Goal: Transaction & Acquisition: Purchase product/service

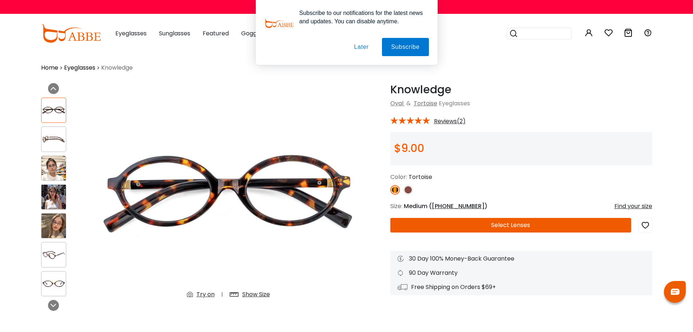
click at [498, 225] on button "Select Lenses" at bounding box center [511, 225] width 241 height 15
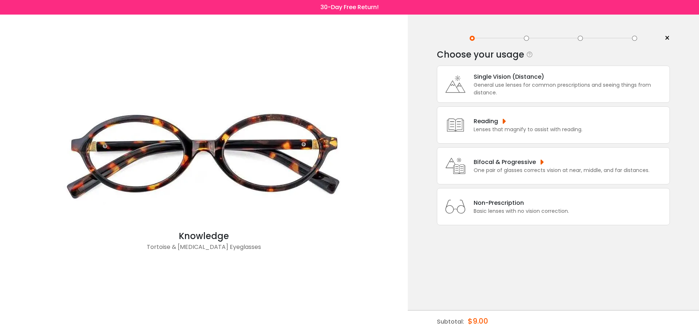
click at [513, 169] on div "One pair of glasses corrects vision at near, middle, and far distances." at bounding box center [562, 170] width 176 height 8
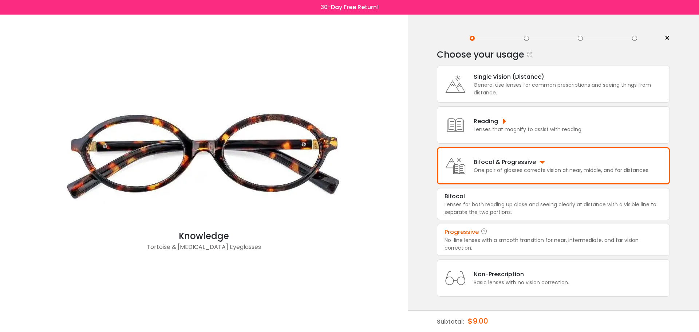
click at [529, 235] on div "Progressive" at bounding box center [553, 231] width 218 height 9
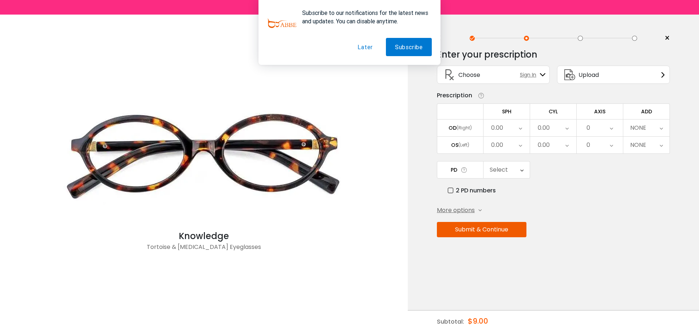
click at [368, 48] on button "Later" at bounding box center [364, 47] width 33 height 18
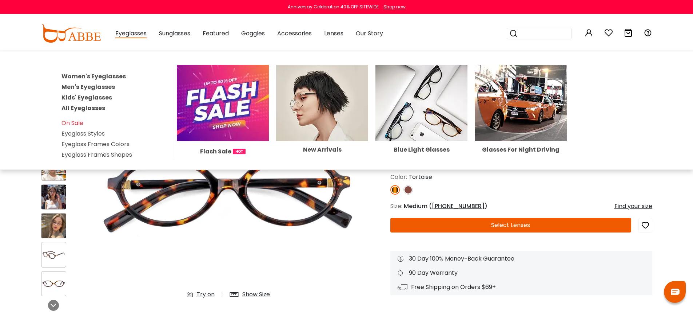
click at [95, 84] on link "Men's Eyeglasses" at bounding box center [89, 87] width 54 height 8
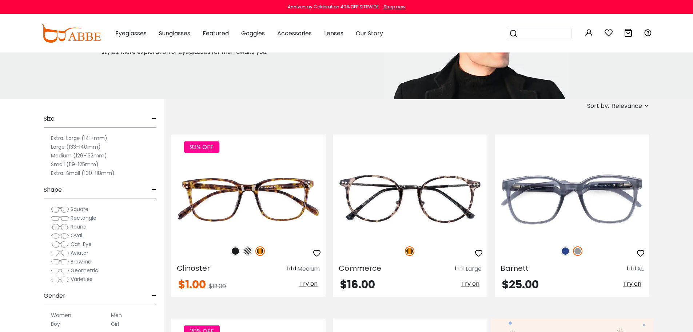
scroll to position [109, 0]
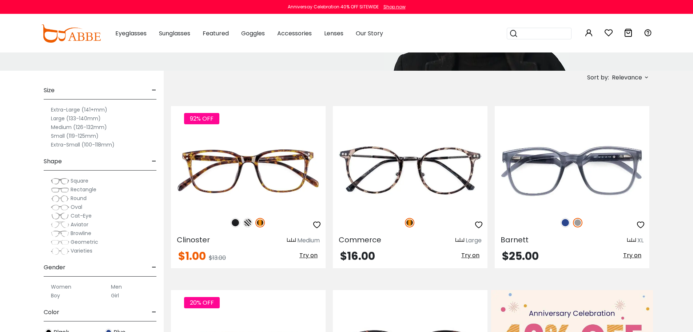
click at [82, 241] on span "Geometric" at bounding box center [85, 241] width 28 height 7
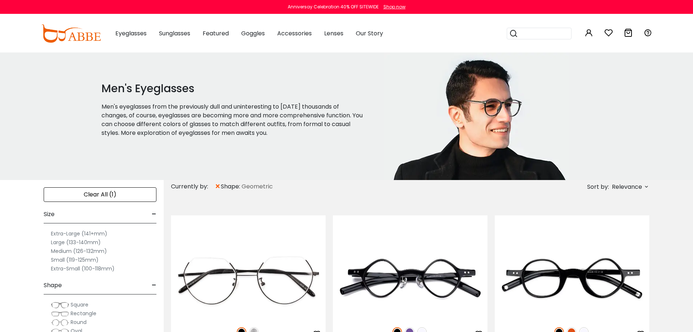
click at [62, 241] on label "Large (133-140mm)" at bounding box center [76, 242] width 50 height 9
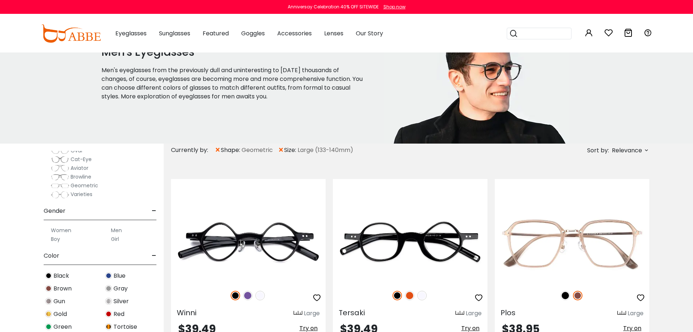
scroll to position [146, 0]
click at [117, 228] on label "Men" at bounding box center [116, 228] width 11 height 9
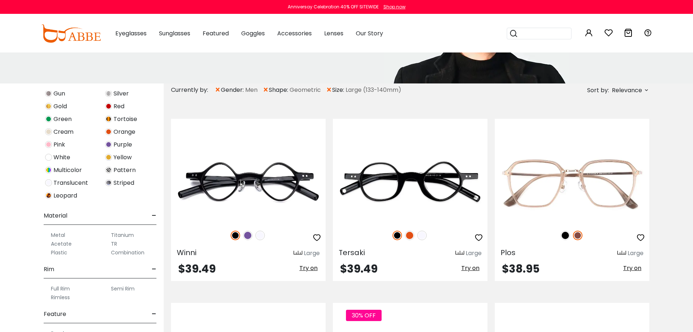
scroll to position [109, 0]
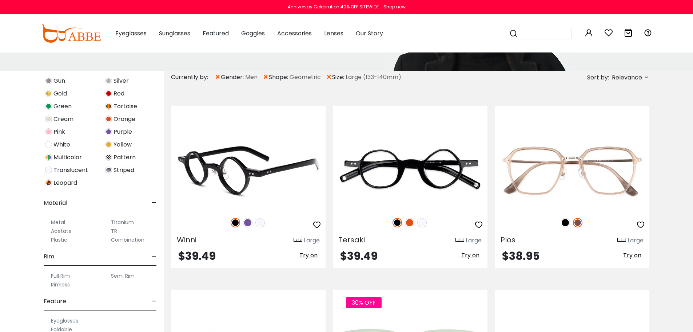
click at [246, 224] on img at bounding box center [247, 222] width 9 height 9
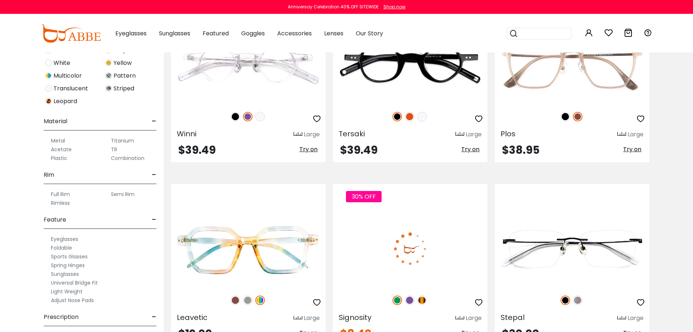
scroll to position [218, 0]
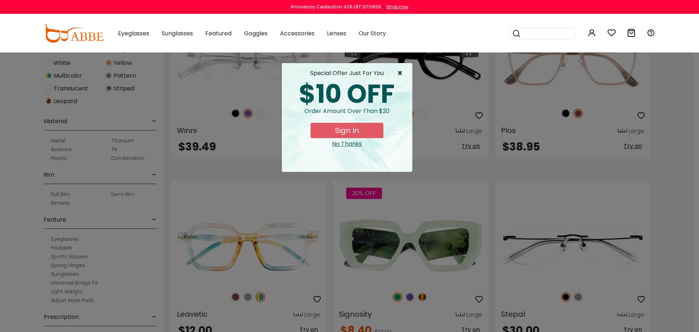
click at [399, 72] on span "×" at bounding box center [401, 73] width 9 height 9
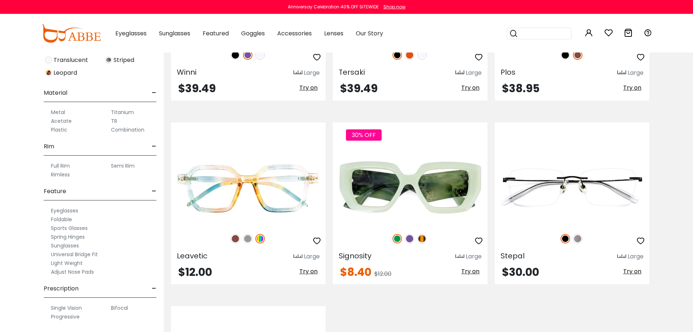
scroll to position [291, 0]
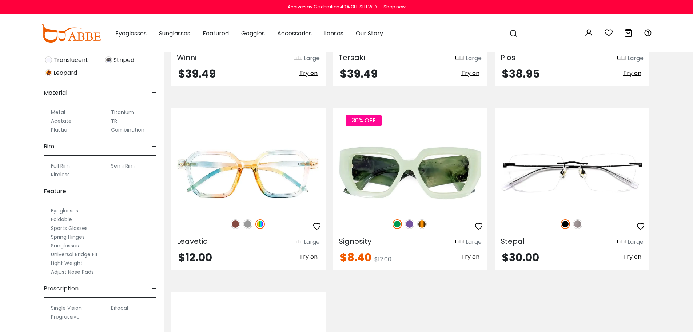
click at [74, 315] on label "Progressive" at bounding box center [65, 316] width 29 height 9
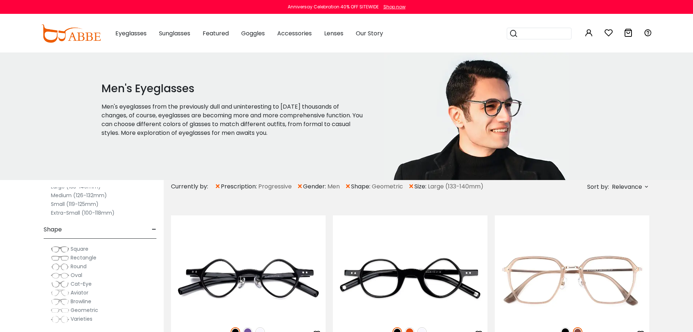
scroll to position [73, 0]
click at [87, 302] on span "Varieties" at bounding box center [82, 301] width 22 height 7
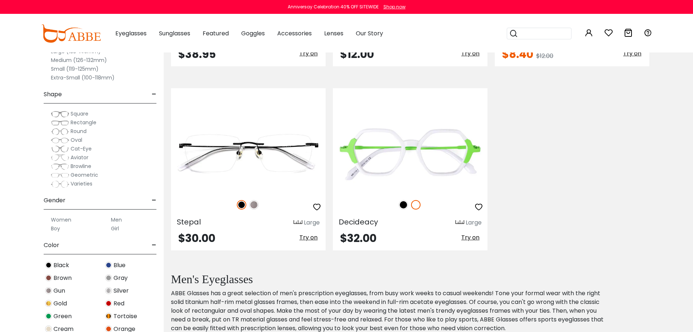
scroll to position [510, 0]
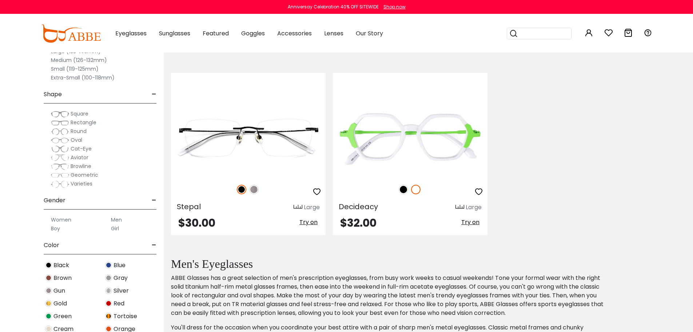
click at [75, 113] on span "Square" at bounding box center [80, 113] width 18 height 7
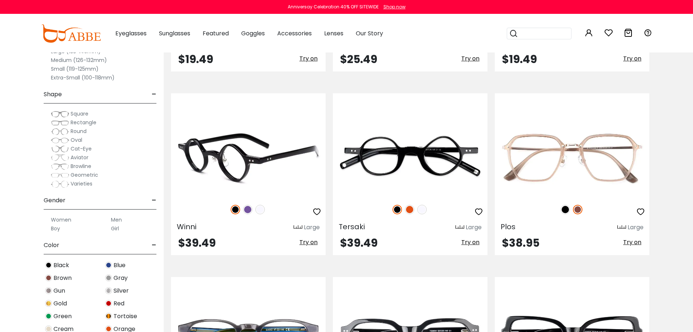
scroll to position [1456, 0]
